Goal: Task Accomplishment & Management: Complete application form

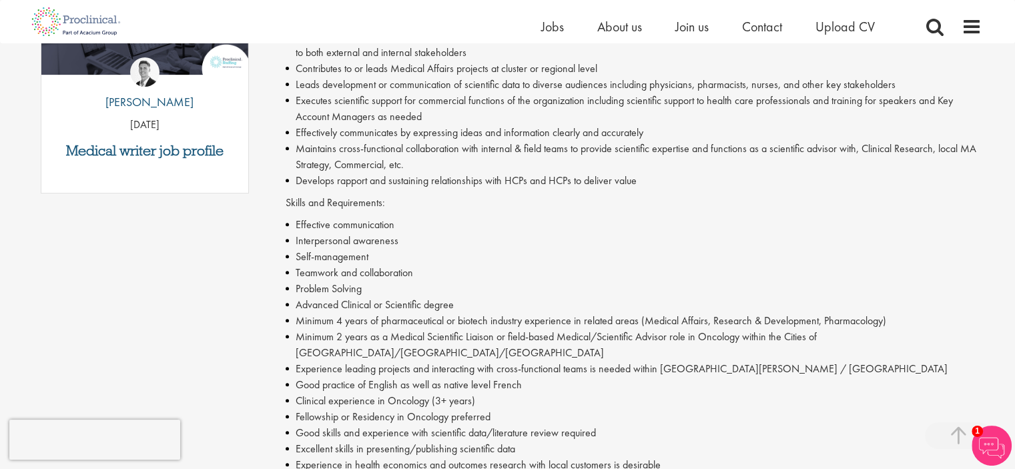
scroll to position [526, 0]
drag, startPoint x: 362, startPoint y: 338, endPoint x: 535, endPoint y: 338, distance: 172.8
click at [535, 338] on li "Minimum 2 years as a Medical Scientific Liaison or field-based Medical/Scientif…" at bounding box center [634, 344] width 696 height 32
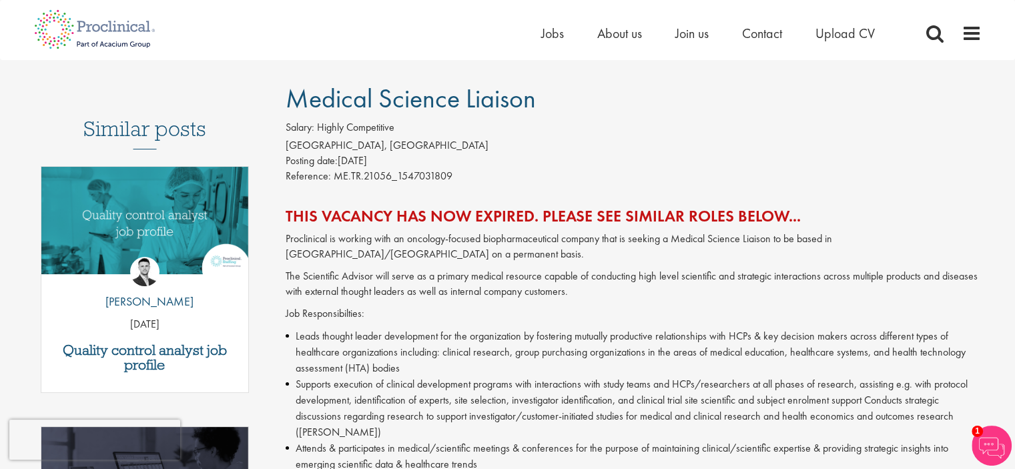
scroll to position [0, 0]
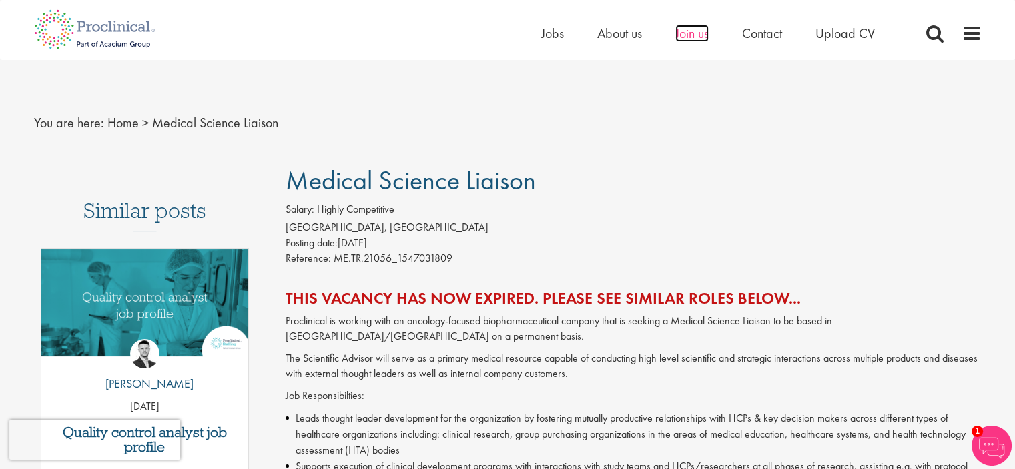
click at [684, 33] on span "Join us" at bounding box center [691, 33] width 33 height 17
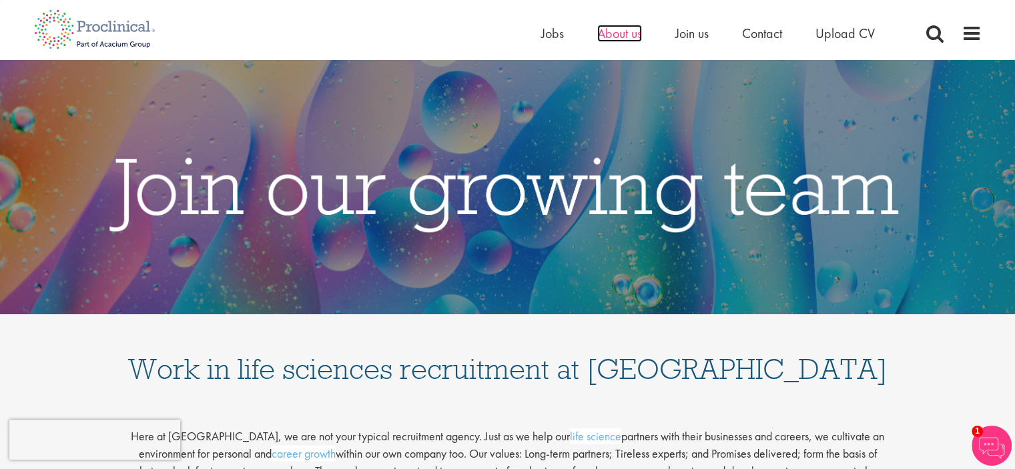
click at [622, 31] on span "About us" at bounding box center [619, 33] width 45 height 17
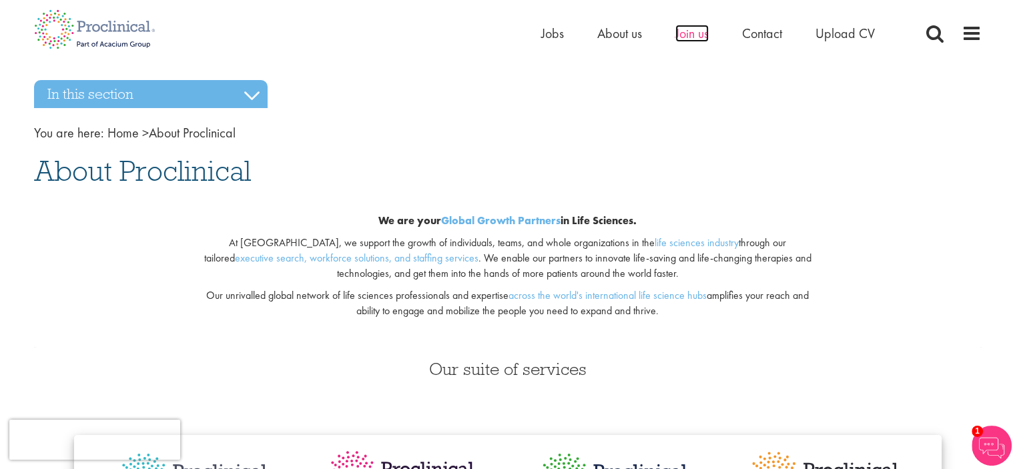
click at [689, 33] on span "Join us" at bounding box center [691, 33] width 33 height 17
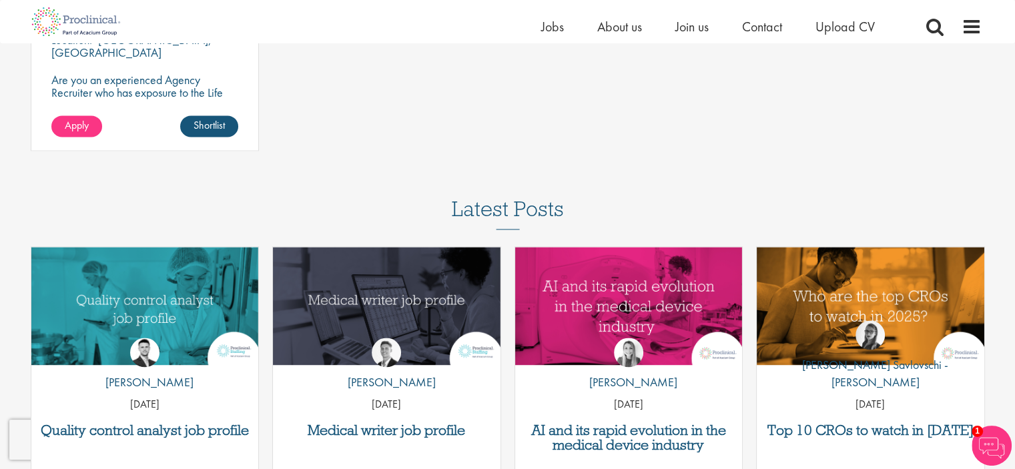
scroll to position [1876, 0]
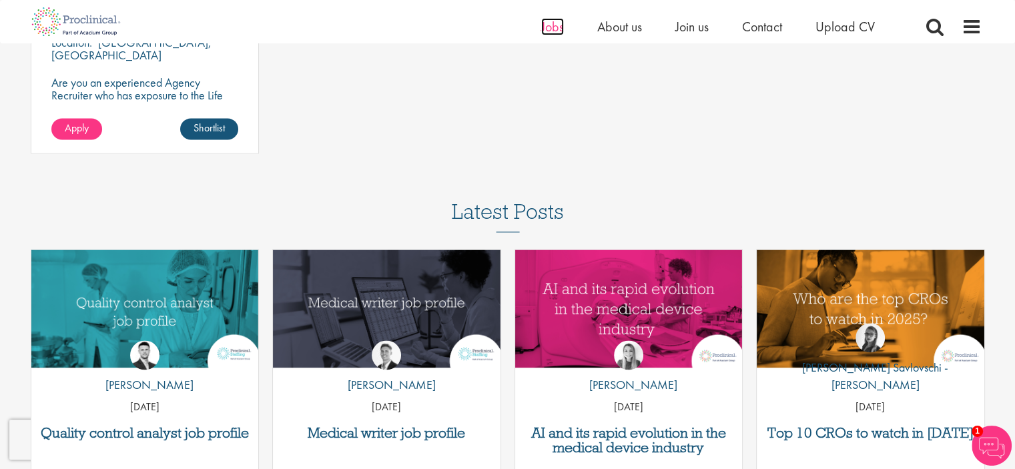
click at [554, 23] on span "Jobs" at bounding box center [552, 26] width 23 height 17
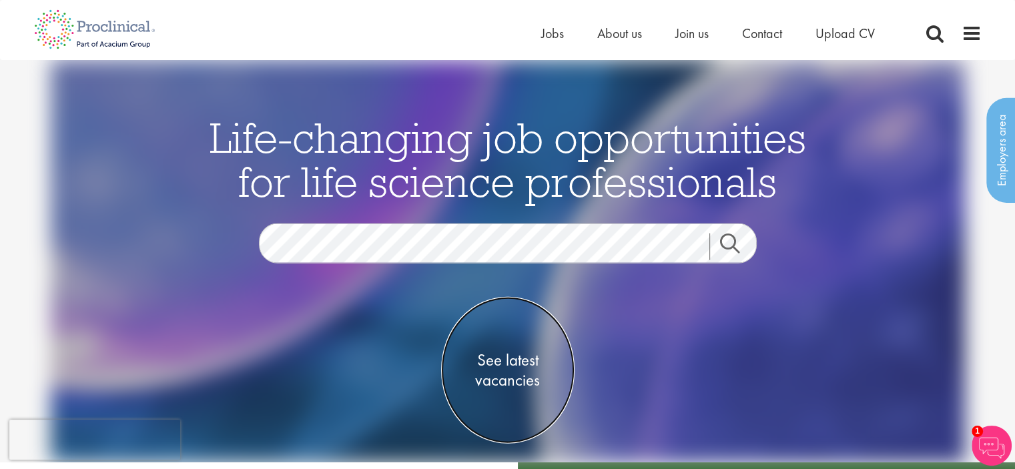
click at [508, 371] on span "See latest vacancies" at bounding box center [507, 370] width 133 height 40
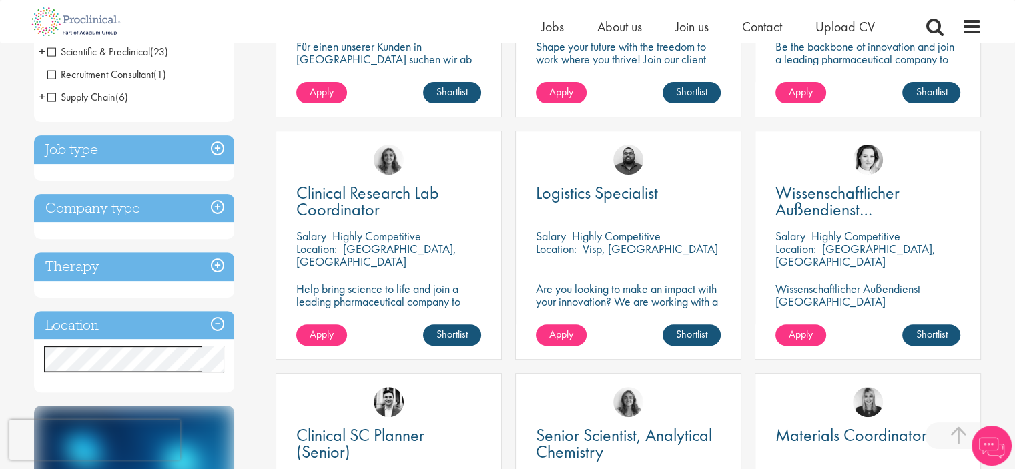
scroll to position [413, 0]
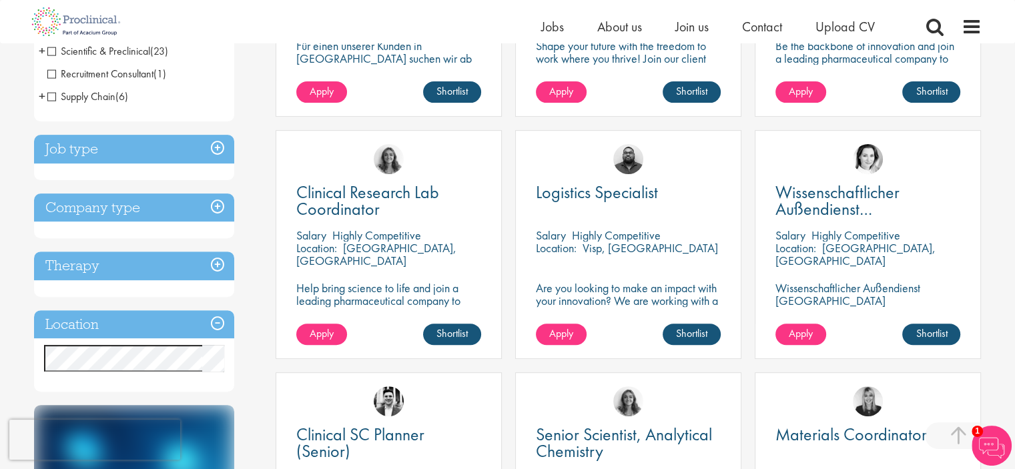
click at [211, 149] on h3 "Job type" at bounding box center [134, 149] width 200 height 29
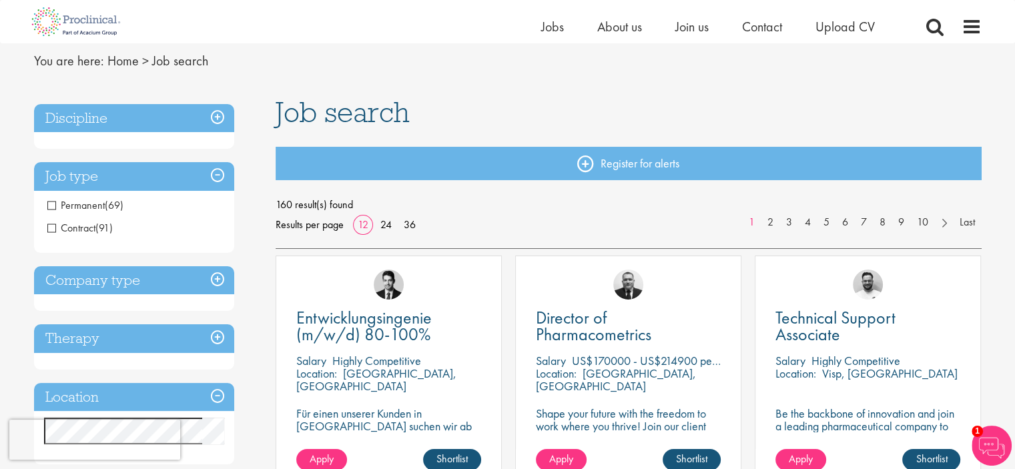
scroll to position [7, 0]
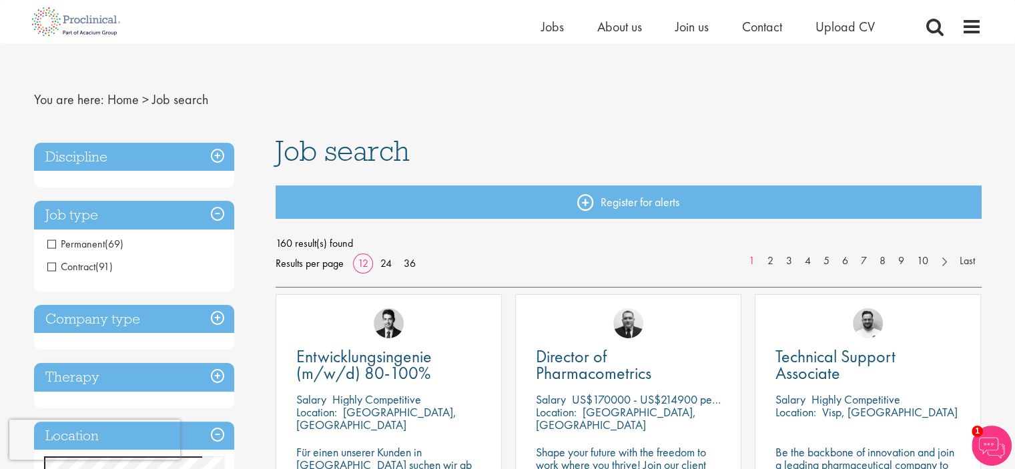
click at [46, 241] on li "Permanent (69)" at bounding box center [134, 244] width 200 height 23
click at [49, 245] on span "Permanent" at bounding box center [75, 244] width 57 height 14
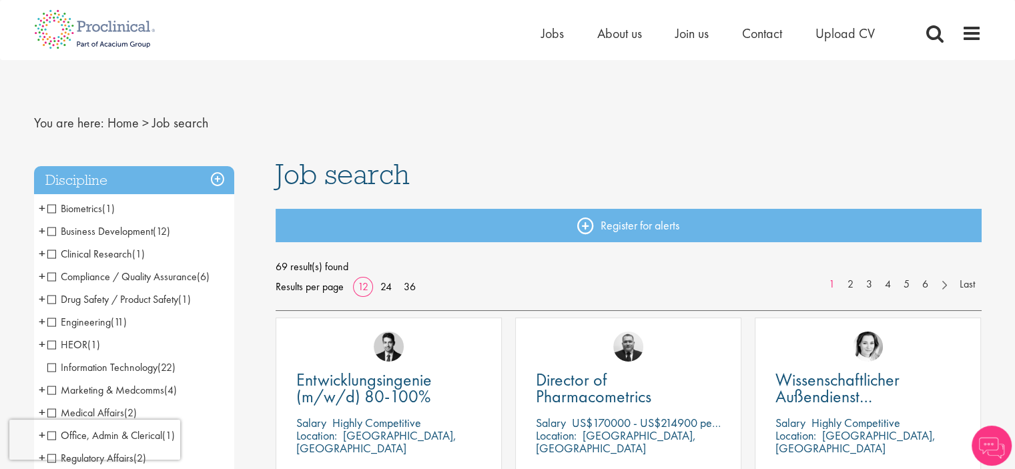
click at [186, 178] on h3 "Discipline" at bounding box center [134, 180] width 200 height 29
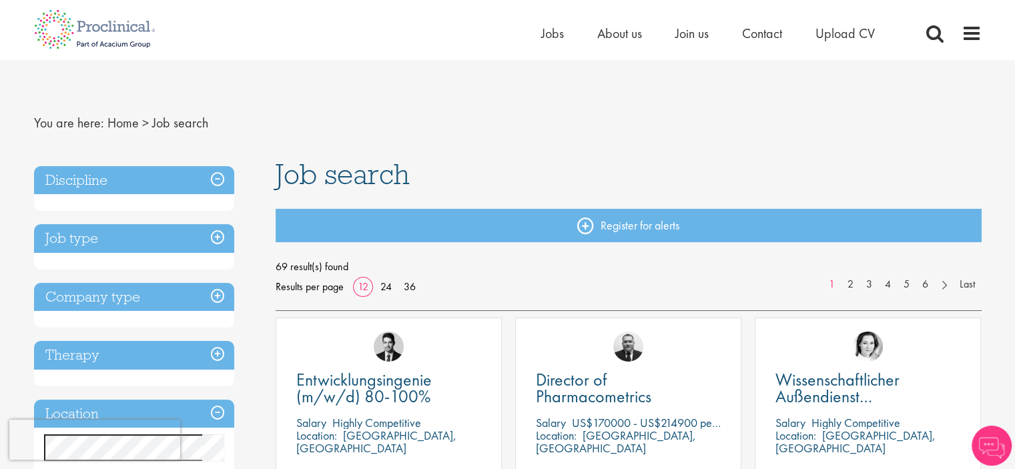
click at [139, 231] on h3 "Job type" at bounding box center [134, 238] width 200 height 29
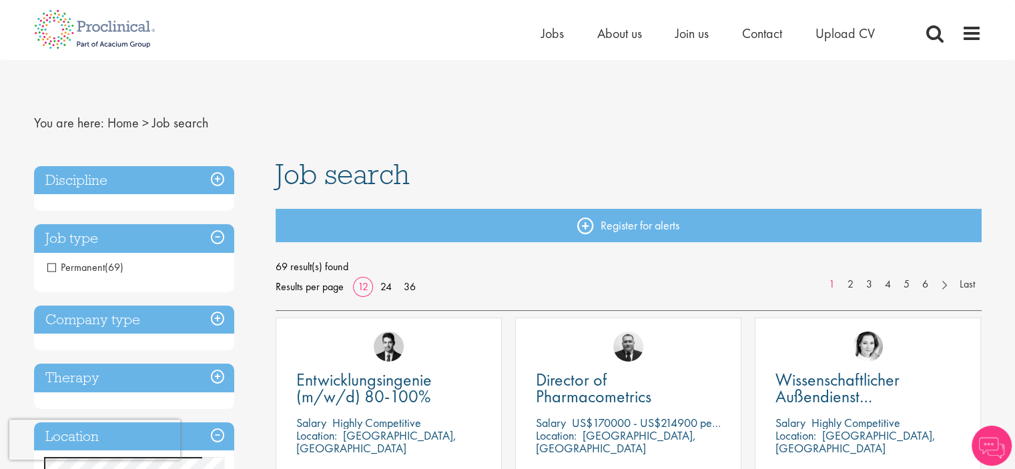
click at [138, 188] on h3 "Discipline" at bounding box center [134, 180] width 200 height 29
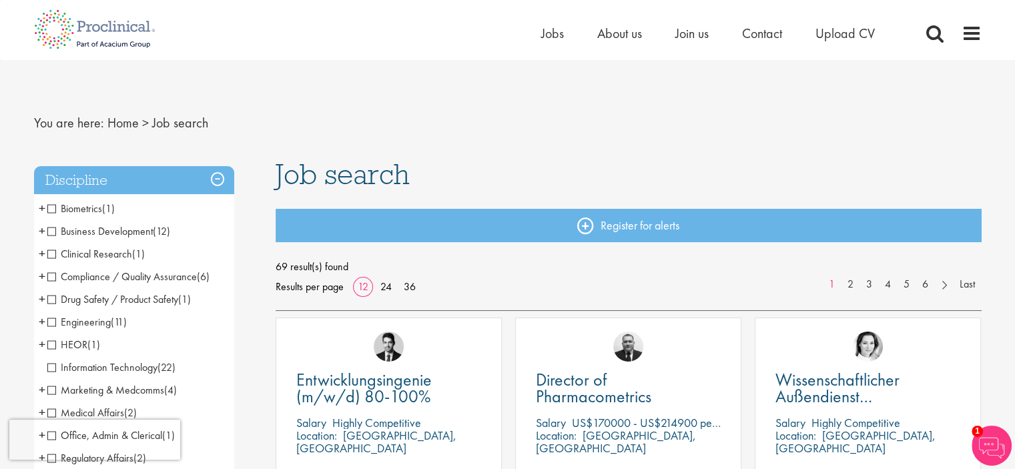
click at [138, 188] on h3 "Discipline" at bounding box center [134, 180] width 200 height 29
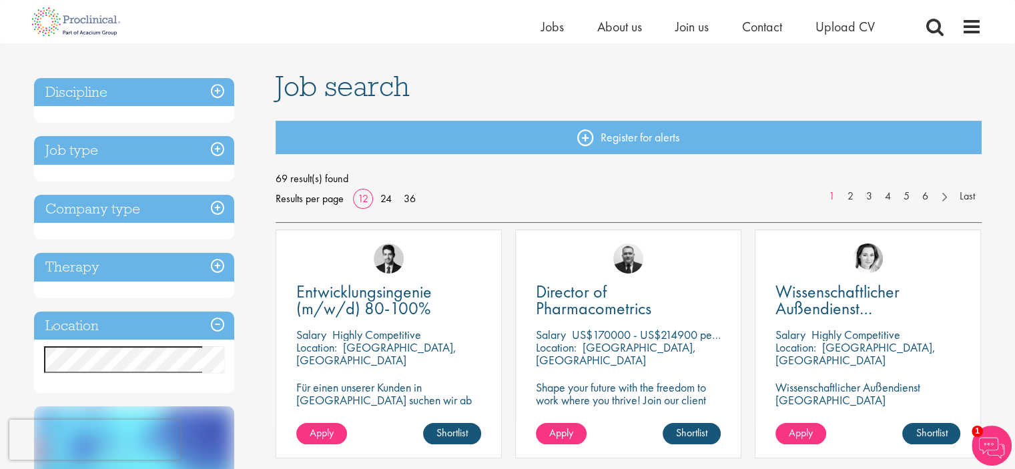
scroll to position [72, 0]
click at [138, 215] on h3 "Company type" at bounding box center [134, 208] width 200 height 29
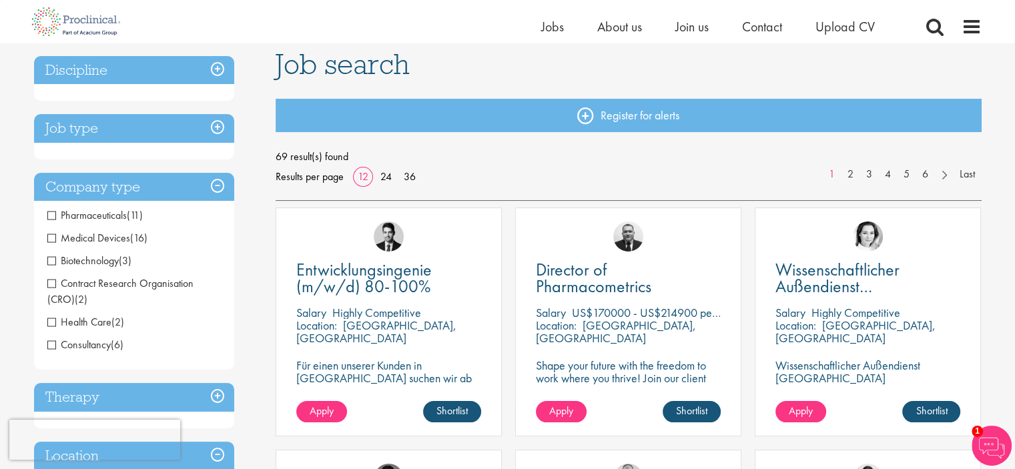
scroll to position [93, 0]
click at [50, 217] on span "Pharmaceuticals" at bounding box center [86, 215] width 79 height 14
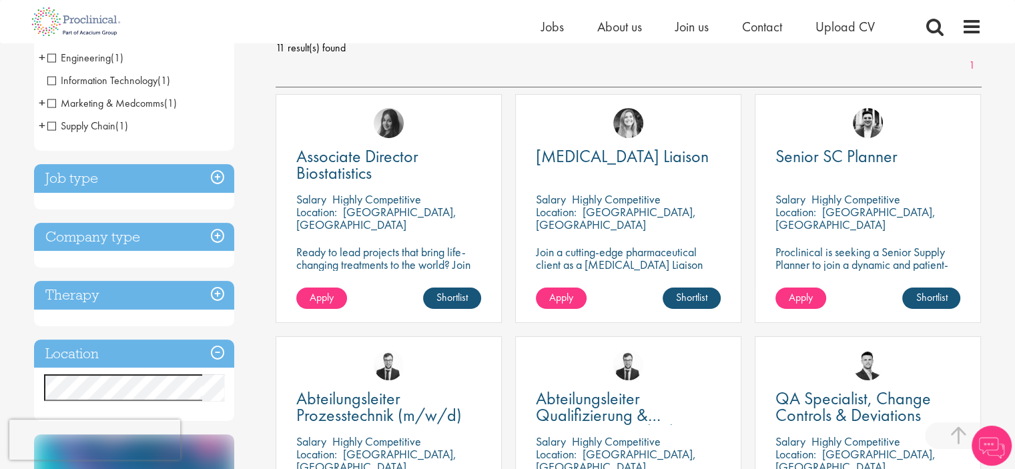
scroll to position [203, 0]
click at [118, 231] on h3 "Company type" at bounding box center [134, 236] width 200 height 29
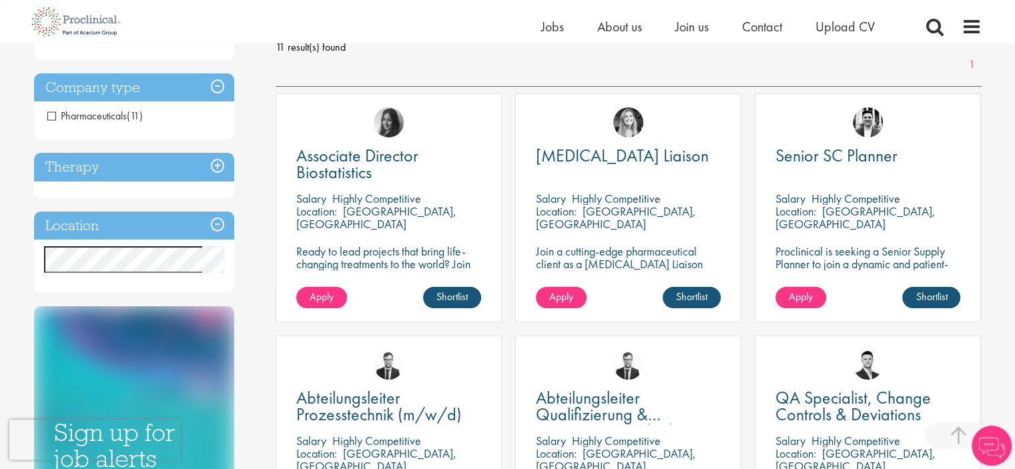
scroll to position [202, 0]
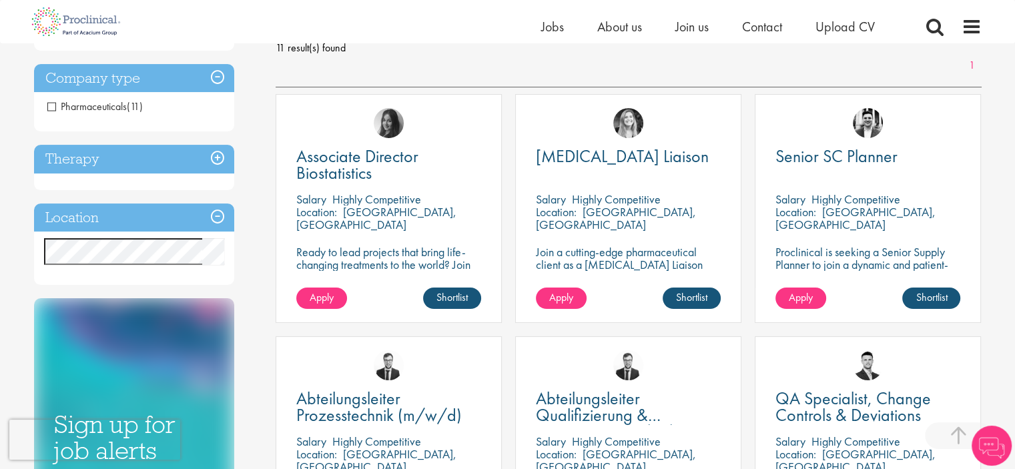
click at [119, 87] on h3 "Company type" at bounding box center [134, 78] width 200 height 29
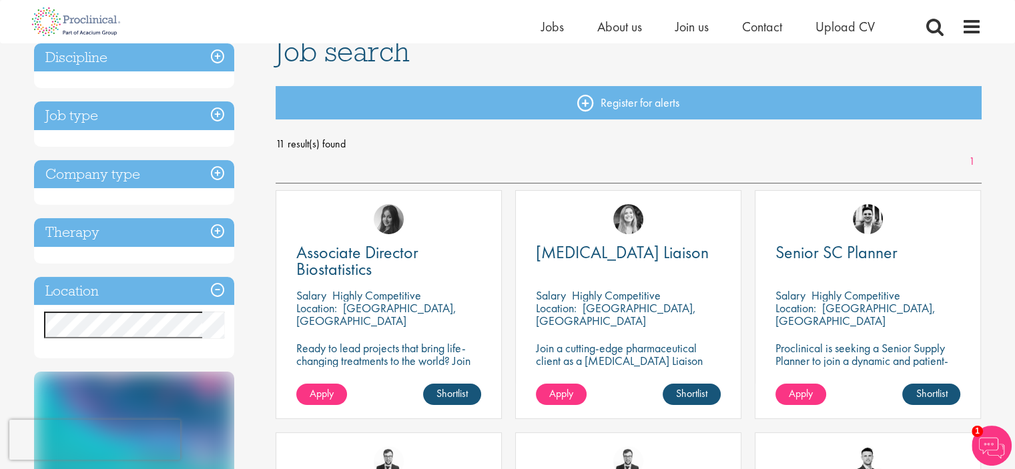
scroll to position [103, 0]
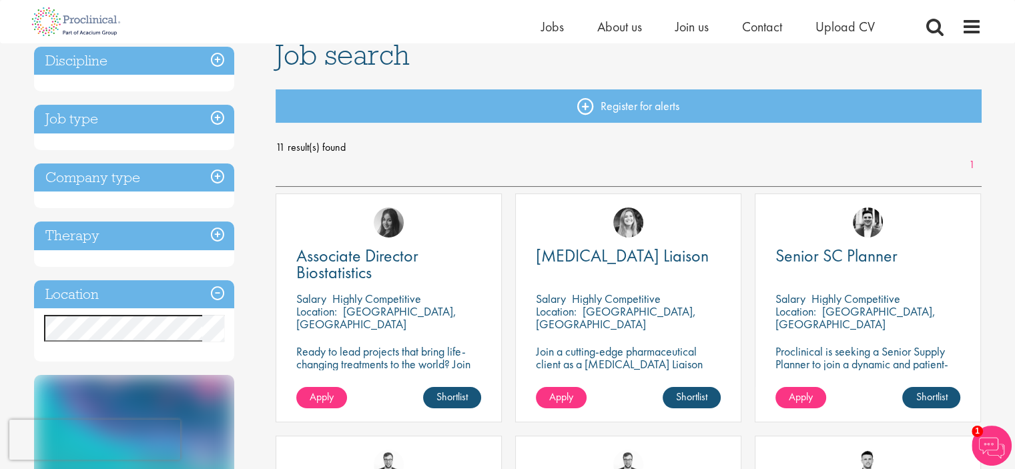
click at [131, 232] on h3 "Therapy" at bounding box center [134, 235] width 200 height 29
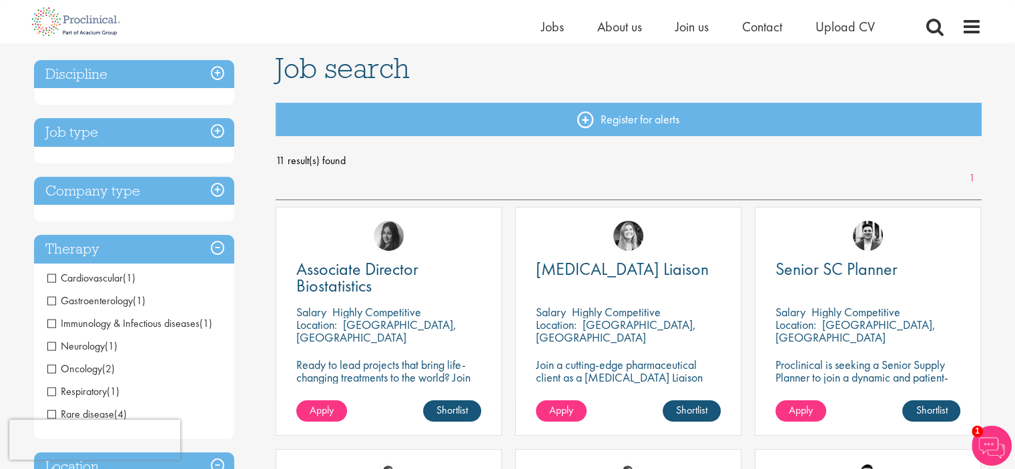
scroll to position [87, 0]
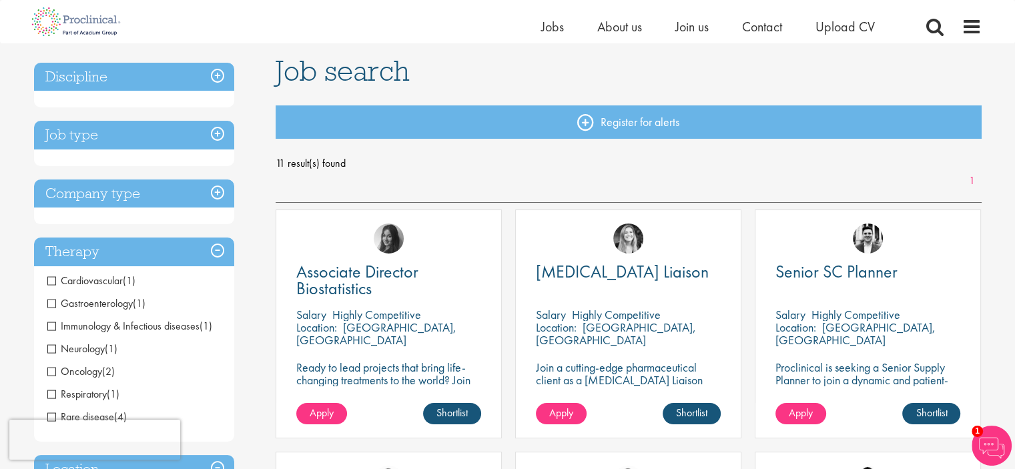
click at [128, 182] on h3 "Company type" at bounding box center [134, 193] width 200 height 29
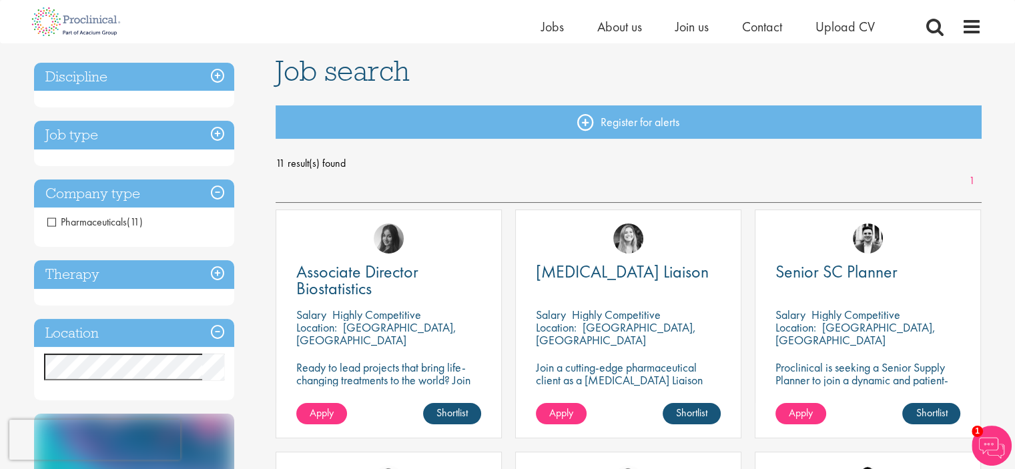
click at [51, 217] on span "Pharmaceuticals" at bounding box center [86, 222] width 79 height 14
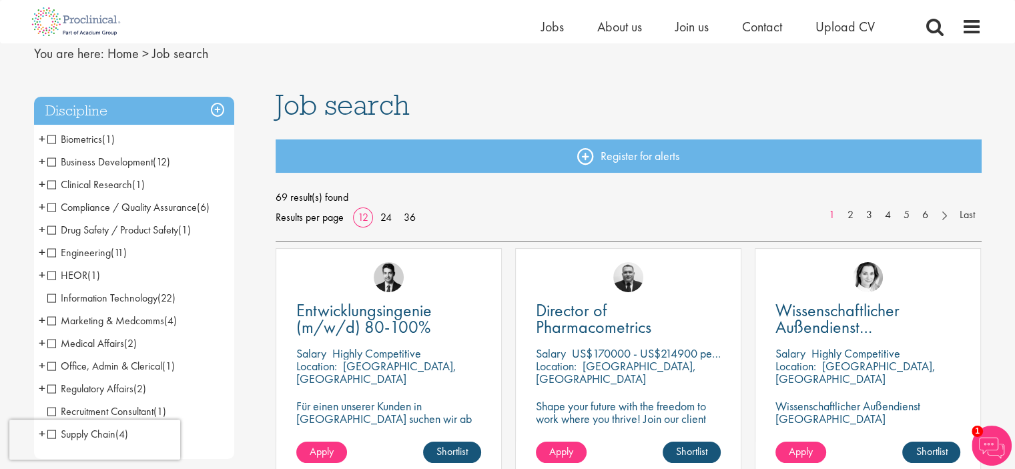
scroll to position [53, 0]
click at [55, 163] on span "Business Development" at bounding box center [99, 161] width 105 height 14
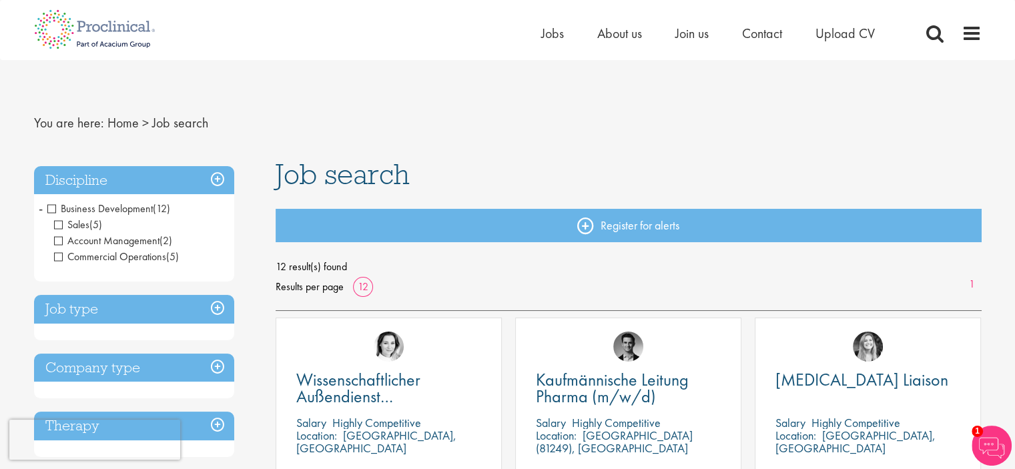
click at [51, 207] on span "Business Development" at bounding box center [99, 208] width 105 height 14
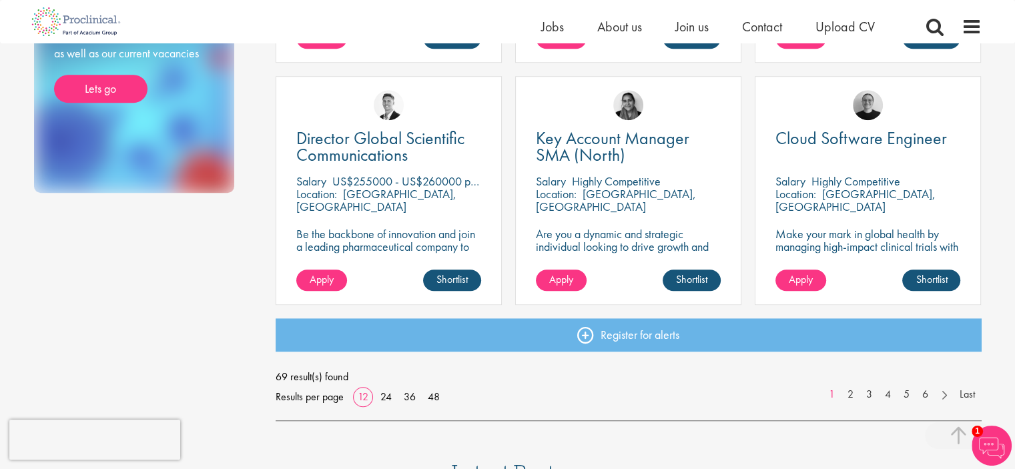
scroll to position [954, 0]
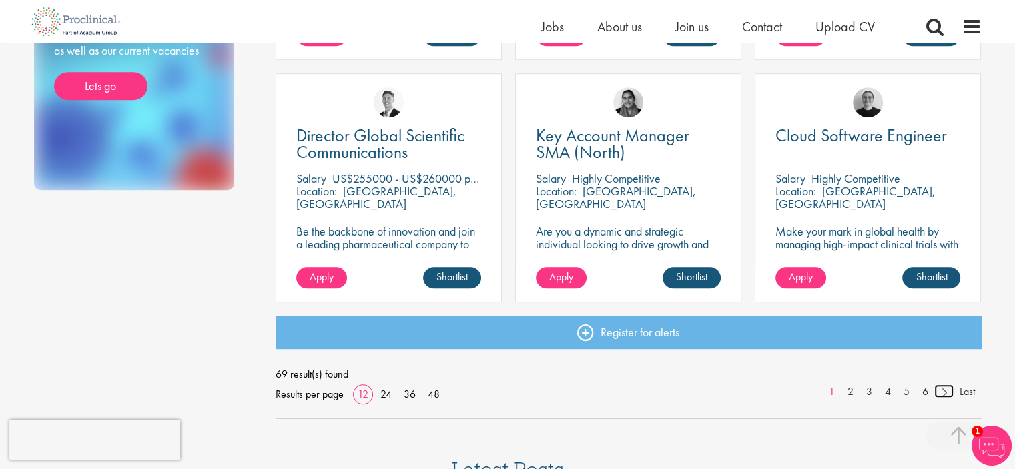
click at [941, 393] on link at bounding box center [943, 390] width 19 height 13
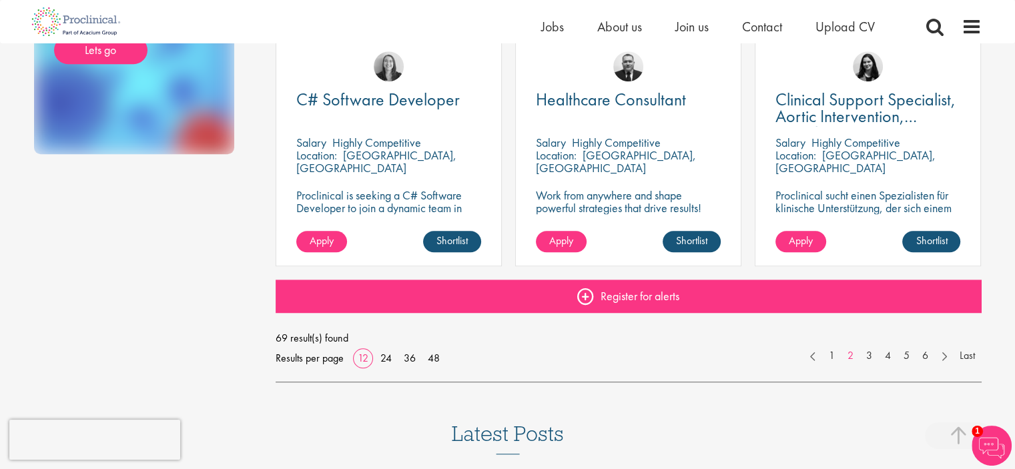
scroll to position [997, 0]
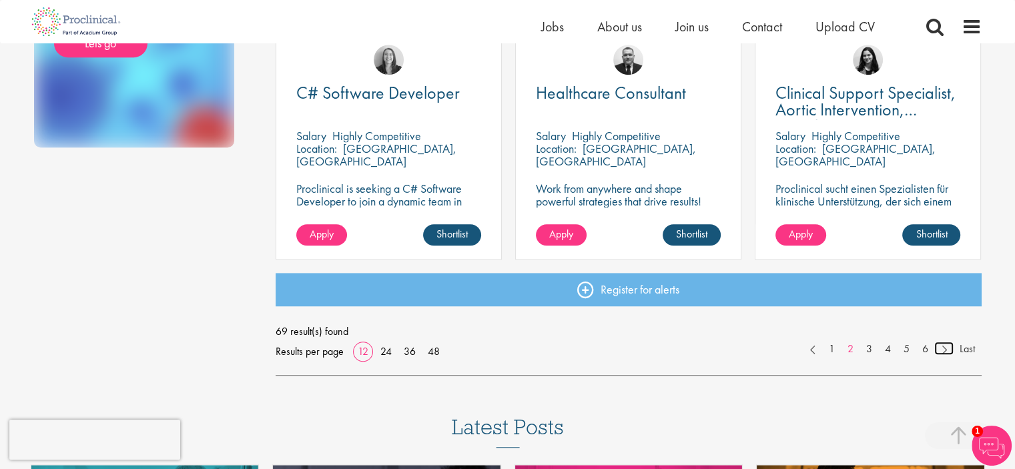
click at [940, 354] on link at bounding box center [943, 348] width 19 height 13
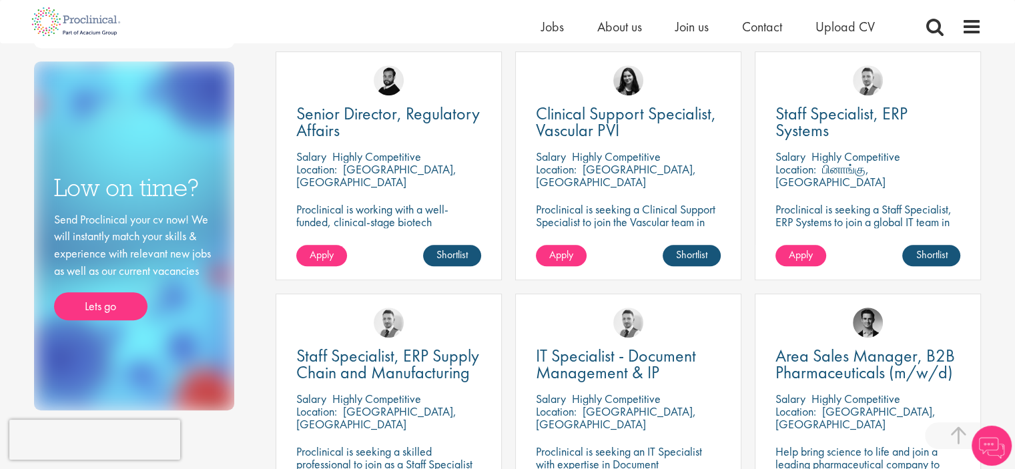
scroll to position [766, 0]
